Goal: Information Seeking & Learning: Learn about a topic

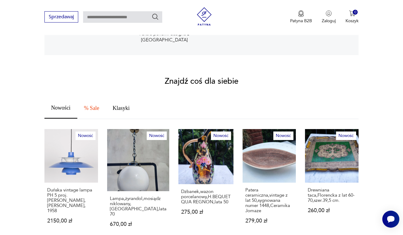
scroll to position [339, 0]
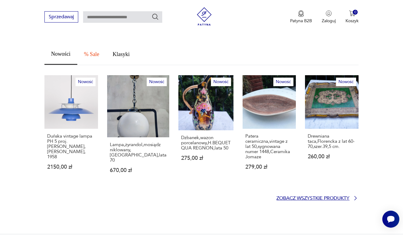
click at [306, 196] on p "Zobacz wszystkie produkty" at bounding box center [312, 198] width 73 height 4
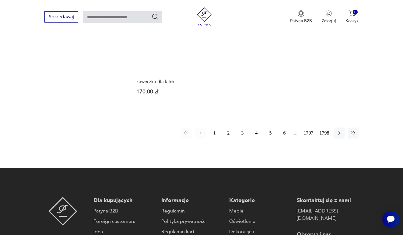
scroll to position [824, 0]
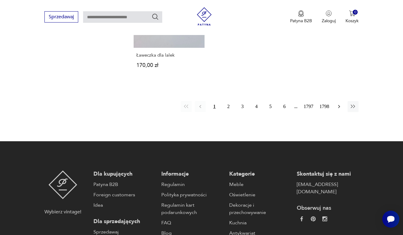
click at [339, 108] on icon "button" at bounding box center [339, 106] width 2 height 3
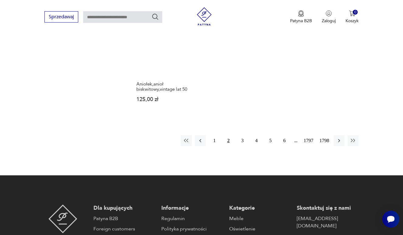
scroll to position [852, 0]
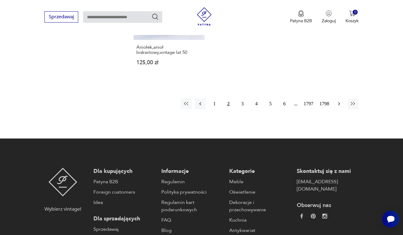
click at [339, 109] on button "button" at bounding box center [338, 103] width 11 height 11
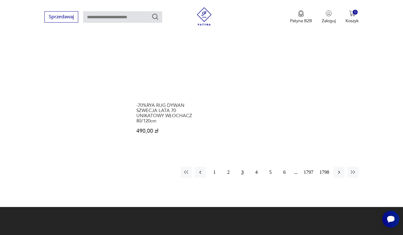
scroll to position [820, 0]
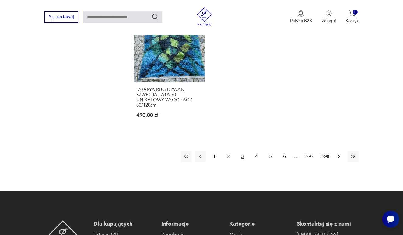
click at [341, 153] on icon "button" at bounding box center [339, 156] width 6 height 6
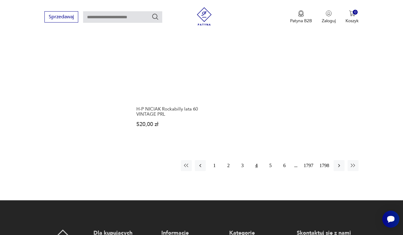
scroll to position [791, 0]
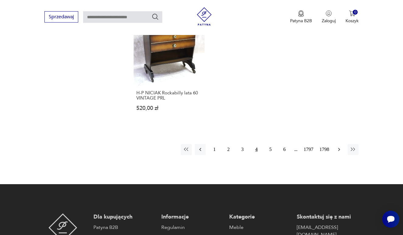
click at [338, 152] on icon "button" at bounding box center [339, 149] width 6 height 6
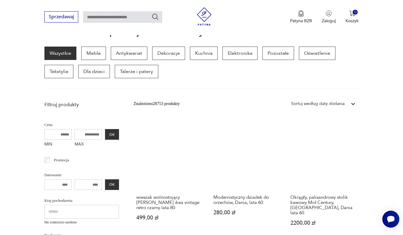
scroll to position [72, 0]
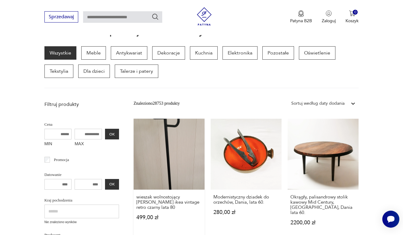
click at [175, 150] on link "wieszak wolnostojący [PERSON_NAME] ikea vintage retro czarny lata 80 499,00 zł" at bounding box center [168, 178] width 71 height 118
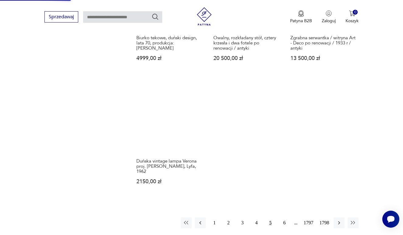
scroll to position [810, 0]
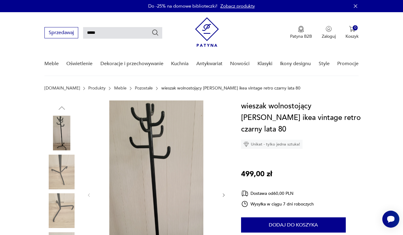
type input "*****"
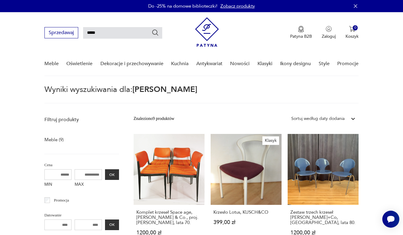
type input "*****"
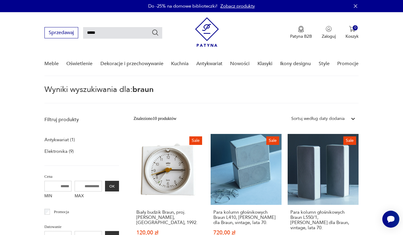
scroll to position [52, 0]
